Goal: Obtain resource: Download file/media

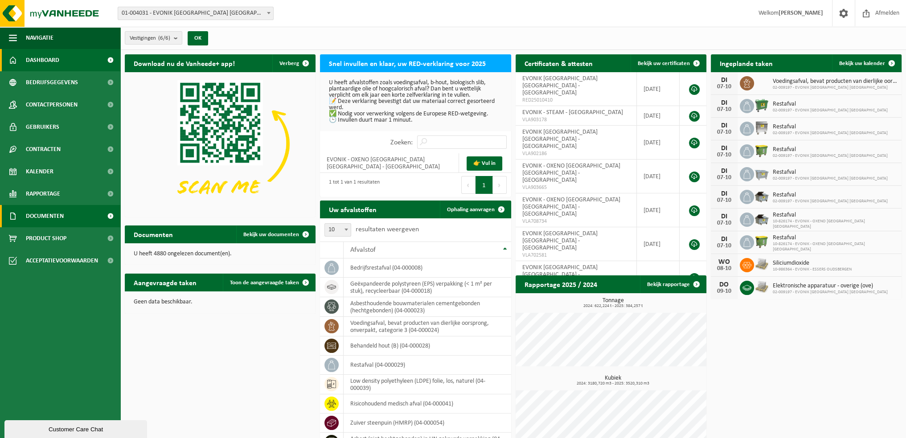
click at [79, 215] on link "Documenten" at bounding box center [60, 216] width 120 height 22
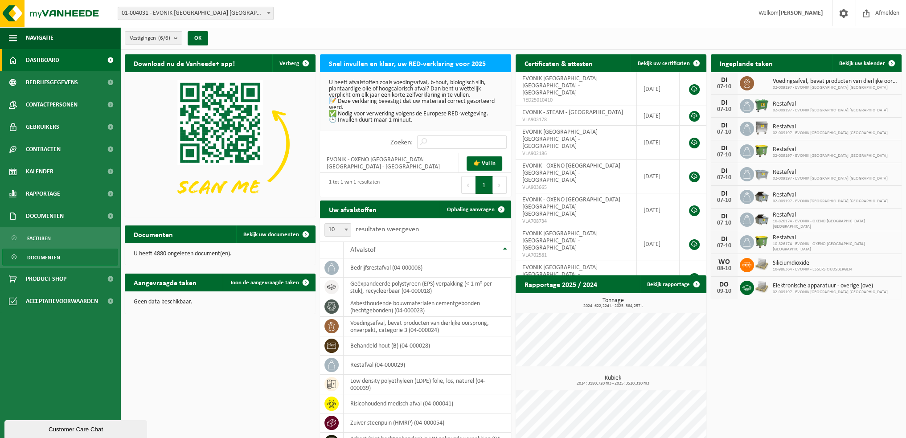
click at [40, 256] on span "Documenten" at bounding box center [43, 257] width 33 height 17
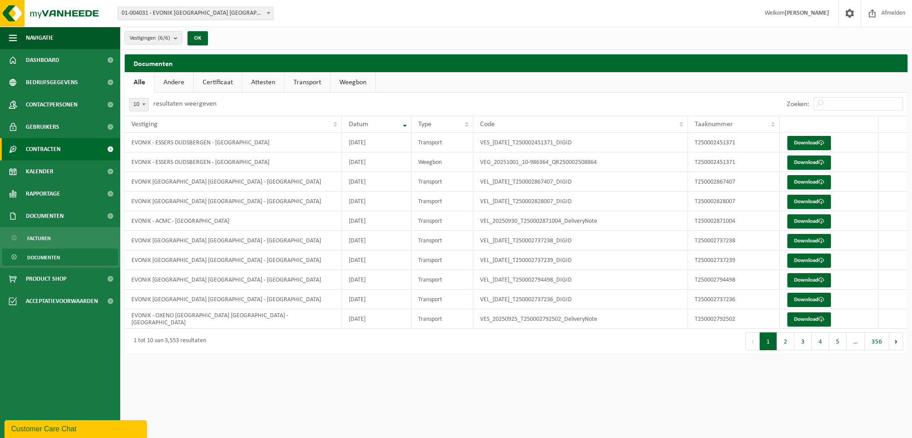
click at [73, 146] on link "Contracten" at bounding box center [60, 149] width 120 height 22
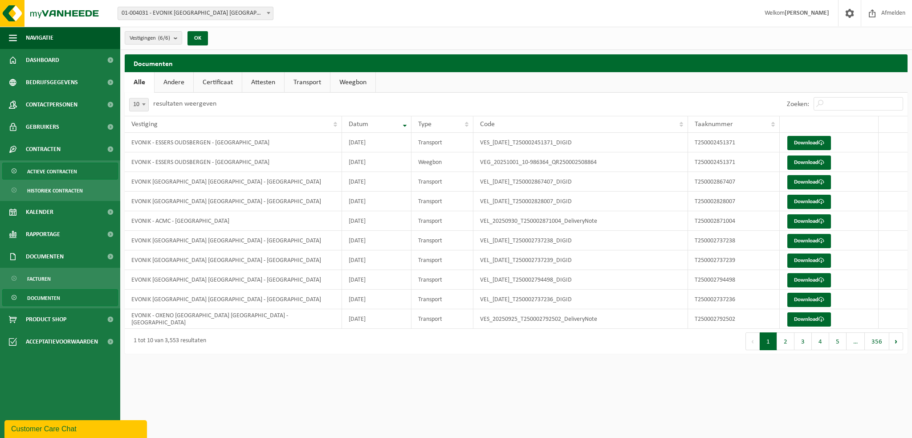
click at [62, 171] on span "Actieve contracten" at bounding box center [52, 171] width 50 height 17
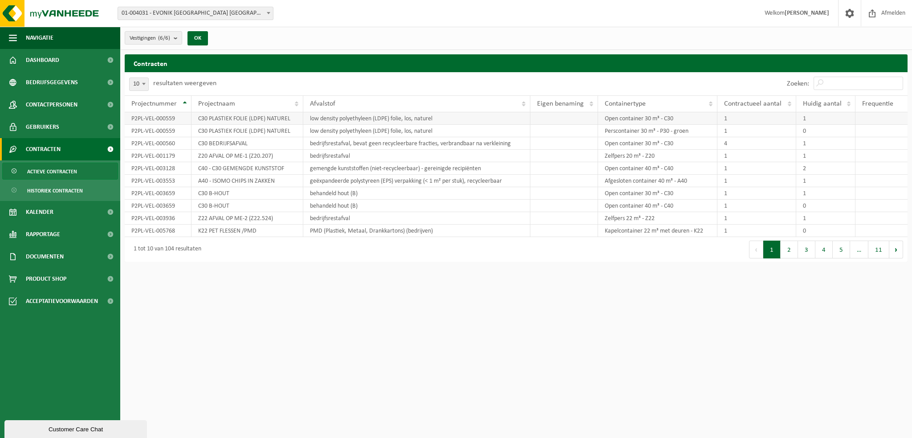
click at [286, 119] on td "C30 PLASTIEK FOLIE (LDPE) NATUREL" at bounding box center [248, 118] width 112 height 12
click at [846, 85] on input "Zoeken:" at bounding box center [859, 83] width 90 height 13
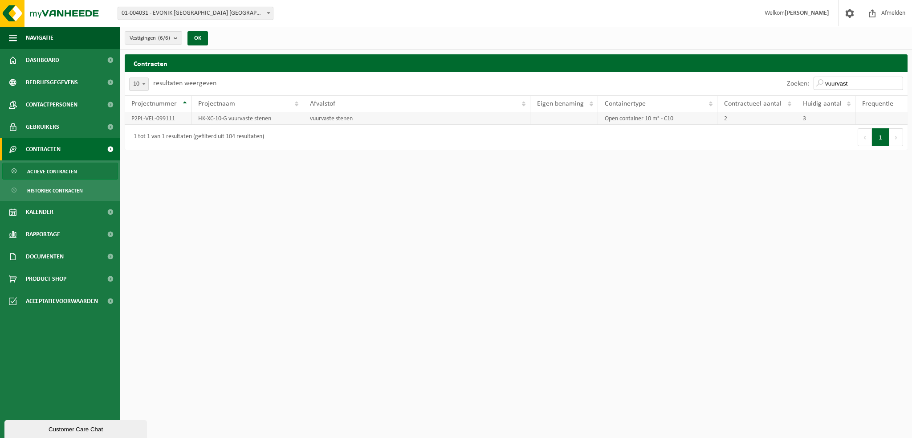
type input "vuurvast"
drag, startPoint x: 180, startPoint y: 117, endPoint x: 125, endPoint y: 117, distance: 55.7
click at [125, 117] on td "P2PL-VEL-099111" at bounding box center [158, 118] width 67 height 12
copy td "P2PL-VEL-099111"
click at [78, 254] on link "Documenten" at bounding box center [60, 256] width 120 height 22
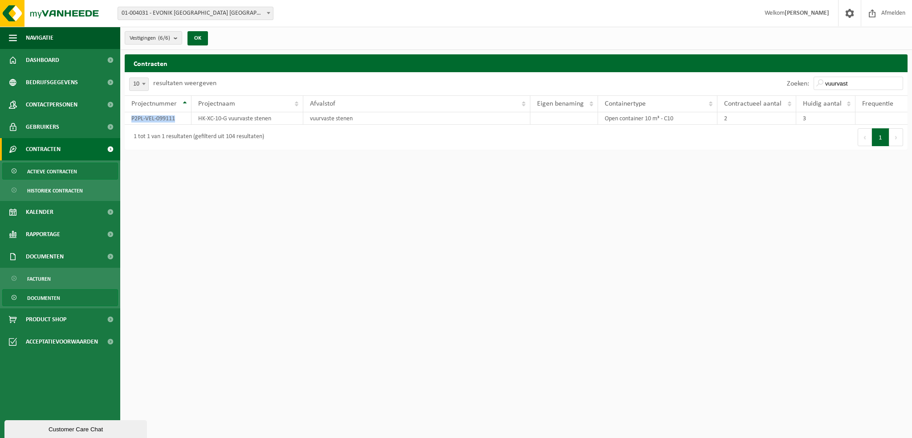
click at [56, 298] on span "Documenten" at bounding box center [43, 298] width 33 height 17
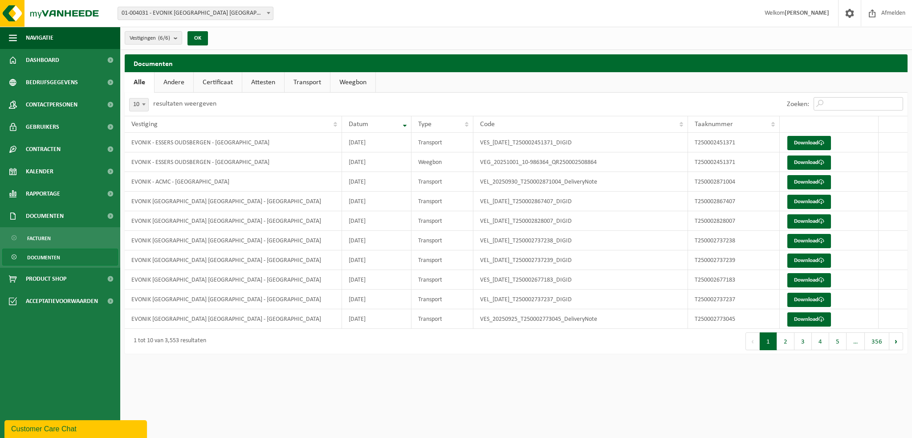
click at [840, 103] on input "Zoeken:" at bounding box center [859, 103] width 90 height 13
paste input "P2PL-VEL-099111"
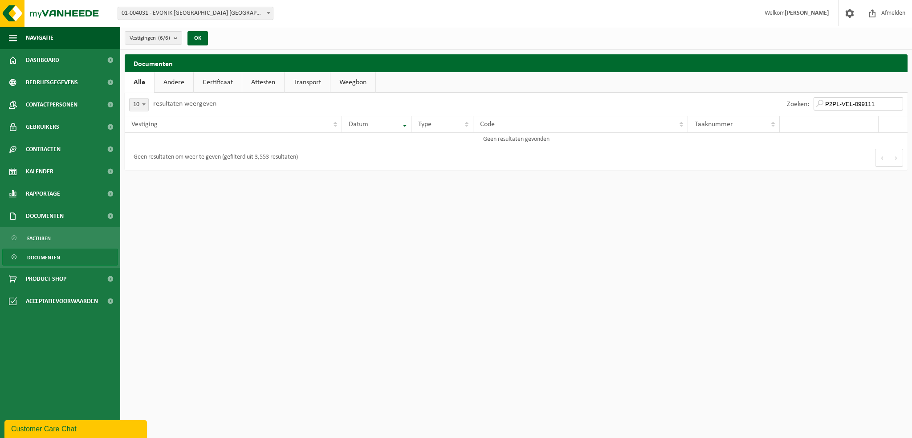
type input "P2PL-VEL-099111"
click at [224, 83] on link "Certificaat" at bounding box center [218, 82] width 48 height 20
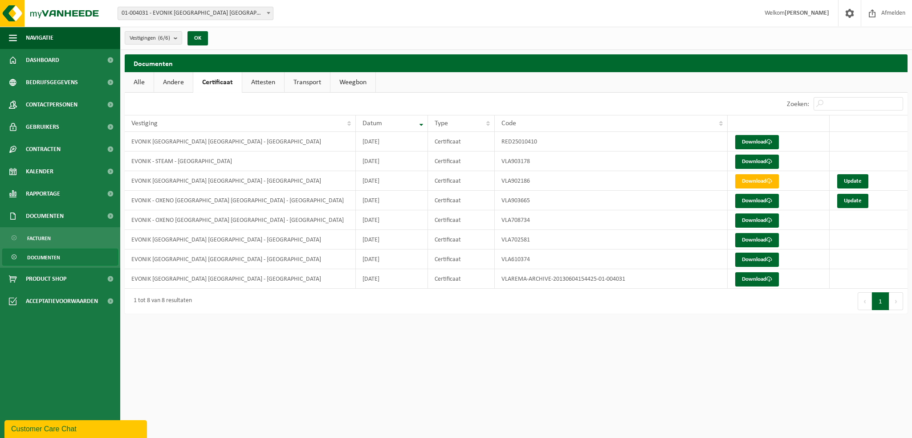
click at [272, 82] on link "Attesten" at bounding box center [263, 82] width 42 height 20
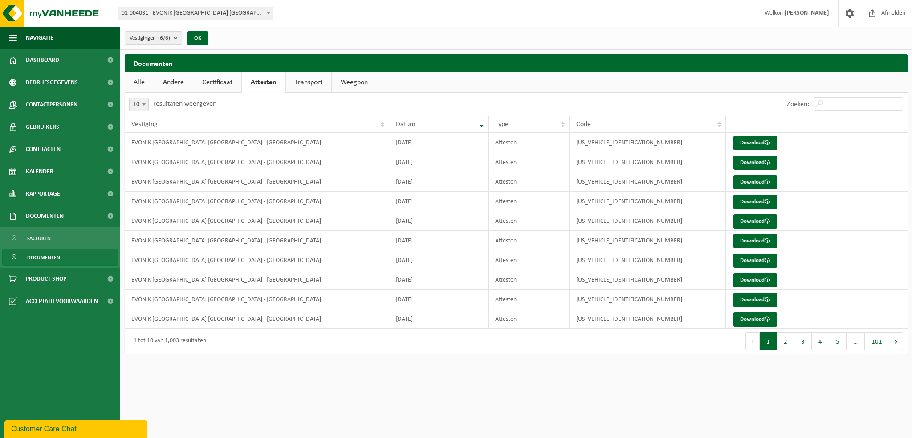
click at [299, 80] on link "Transport" at bounding box center [308, 82] width 45 height 20
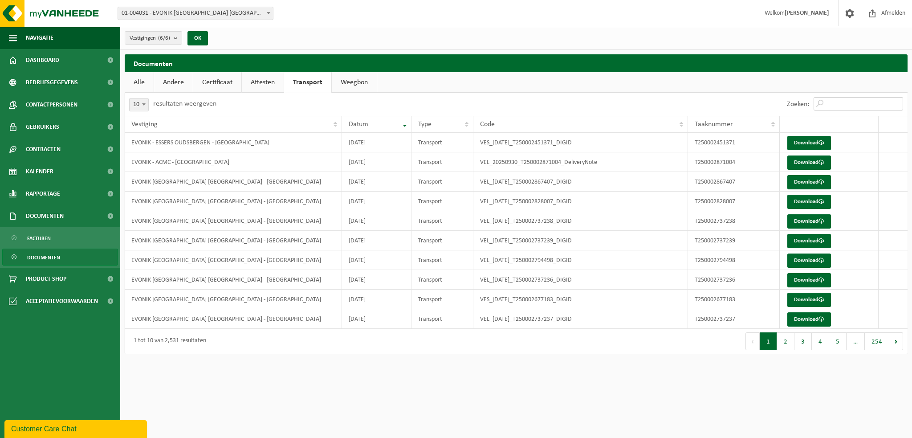
click at [838, 103] on input "Zoeken:" at bounding box center [859, 103] width 90 height 13
paste input "P2PL-VEL-099111"
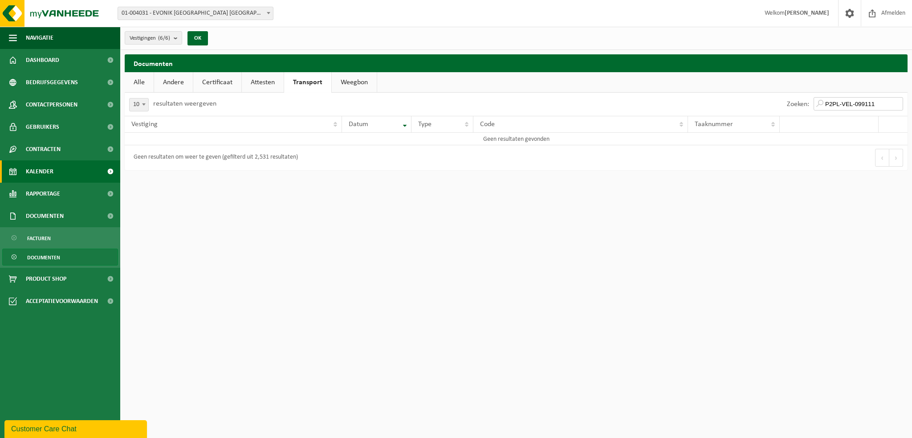
type input "P2PL-VEL-099111"
click at [53, 170] on span "Kalender" at bounding box center [40, 171] width 28 height 22
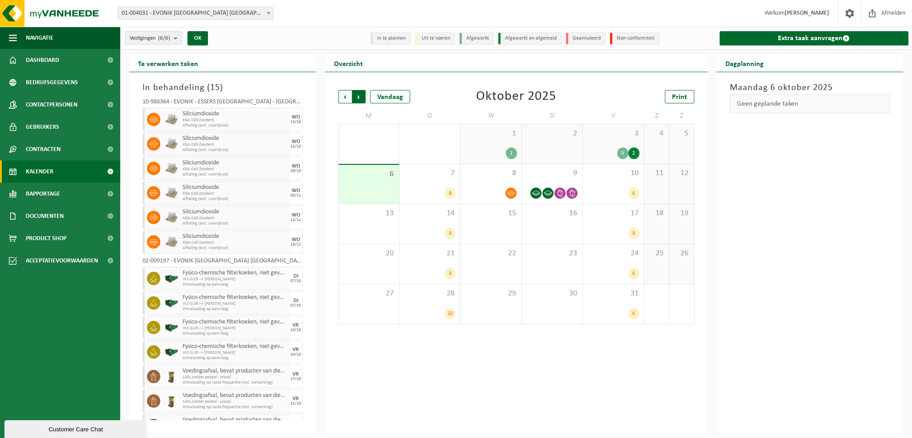
click at [347, 96] on span "Vorige" at bounding box center [345, 96] width 13 height 13
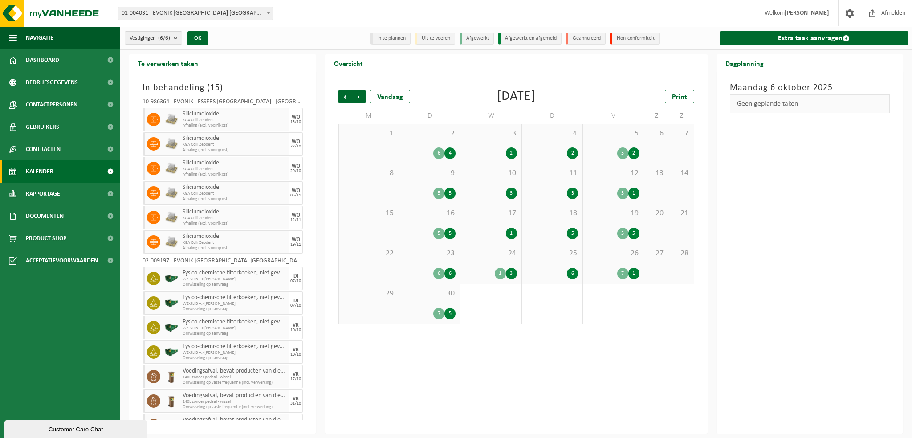
click at [498, 260] on div "24 1 3" at bounding box center [491, 264] width 61 height 40
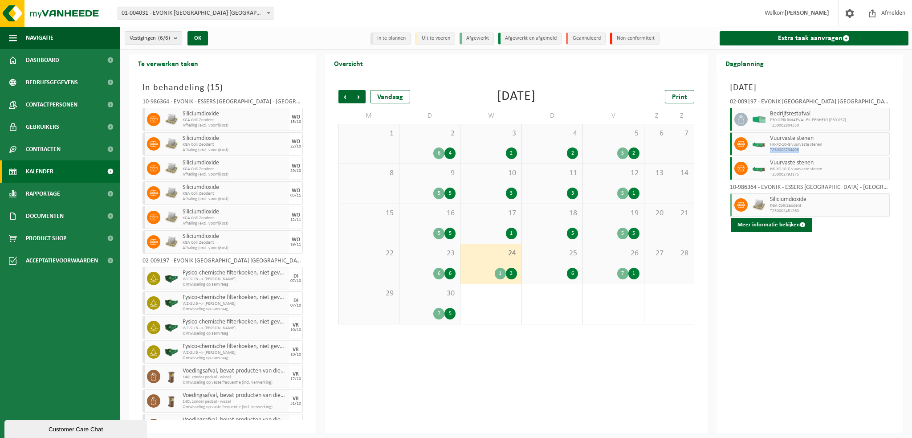
drag, startPoint x: 802, startPoint y: 148, endPoint x: 769, endPoint y: 148, distance: 32.5
click at [769, 148] on div "Vuurvaste stenen HK-XC-10-G vuurvaste stenen T250002794496" at bounding box center [829, 143] width 122 height 23
copy span "T250002794496"
click at [57, 194] on span "Rapportage" at bounding box center [43, 194] width 34 height 22
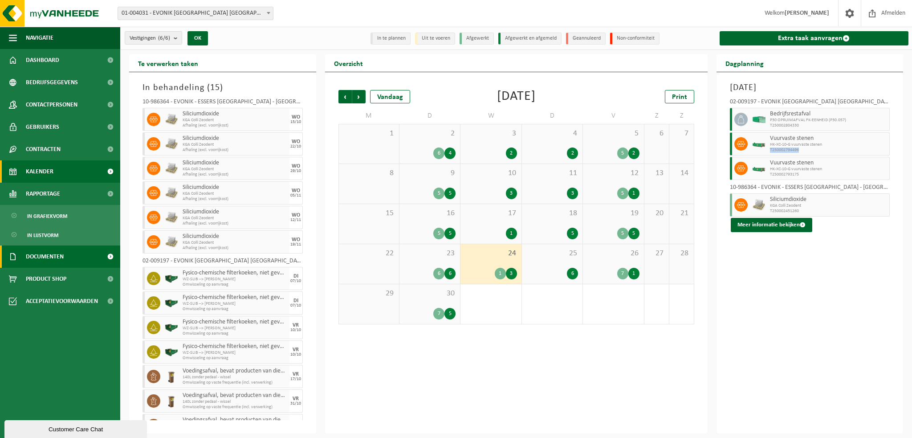
click at [51, 256] on span "Documenten" at bounding box center [45, 256] width 38 height 22
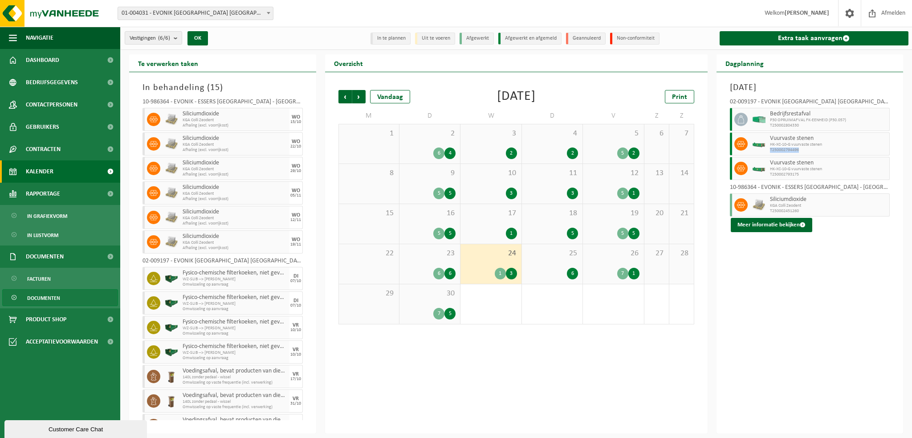
click at [53, 296] on span "Documenten" at bounding box center [43, 298] width 33 height 17
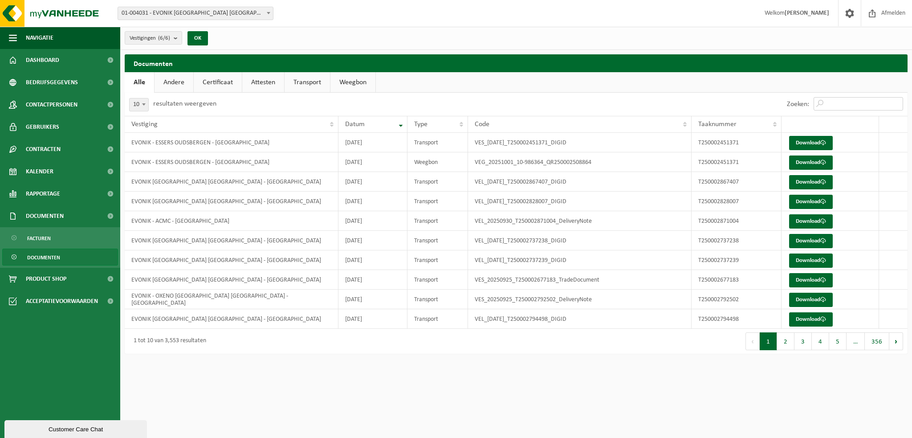
click at [855, 99] on input "Zoeken:" at bounding box center [859, 103] width 90 height 13
paste input "T250002794496"
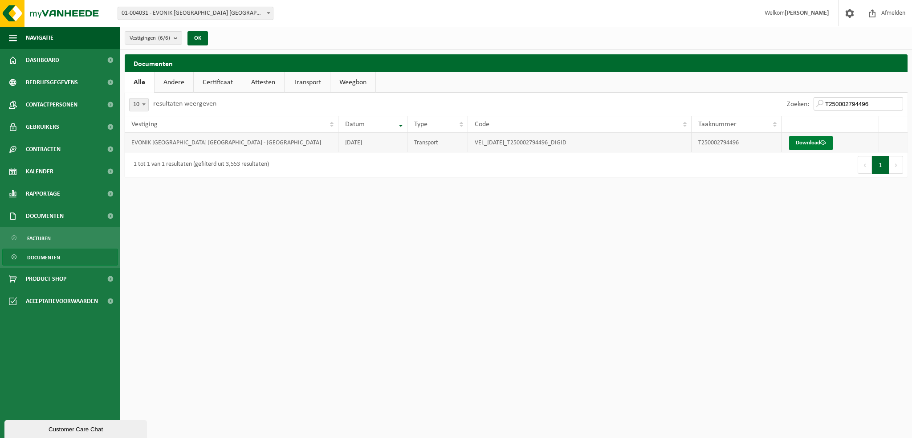
type input "T250002794496"
click at [798, 139] on link "Download" at bounding box center [811, 143] width 44 height 14
